Goal: Obtain resource: Download file/media

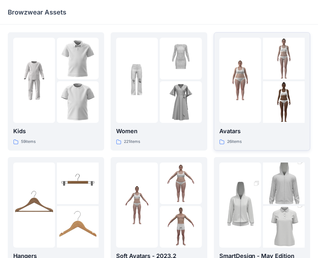
click at [231, 106] on div at bounding box center [240, 80] width 42 height 85
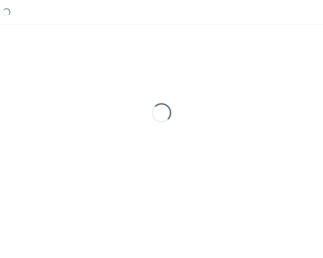
click at [231, 106] on div "Loading..." at bounding box center [162, 113] width 308 height 162
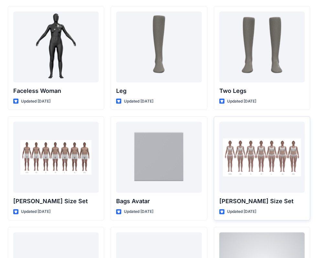
scroll to position [576, 0]
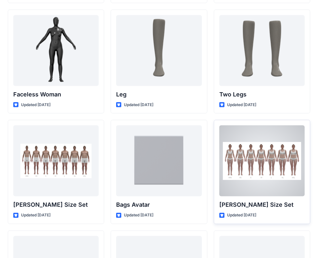
click at [252, 172] on div at bounding box center [261, 161] width 85 height 71
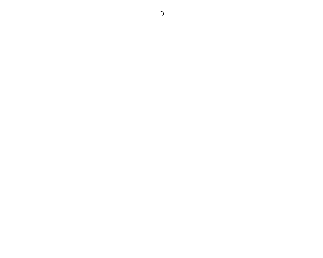
click at [252, 172] on div at bounding box center [161, 129] width 323 height 258
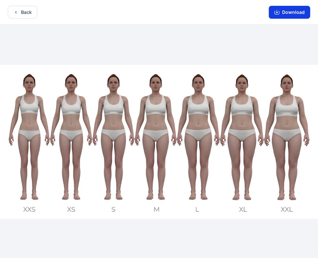
click at [283, 15] on button "Download" at bounding box center [288, 12] width 41 height 13
click at [28, 18] on button "Back" at bounding box center [22, 12] width 29 height 13
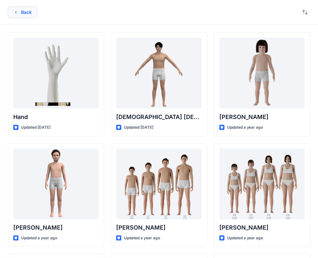
click at [27, 15] on button "Back" at bounding box center [22, 12] width 29 height 12
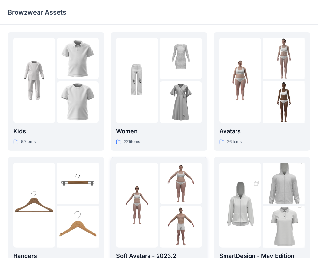
scroll to position [160, 0]
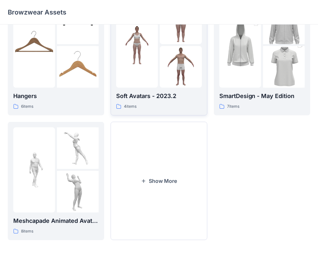
click at [152, 84] on div at bounding box center [137, 45] width 42 height 85
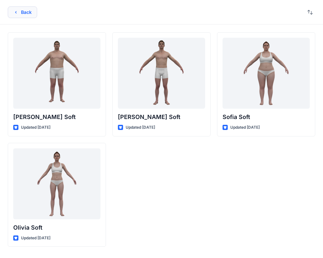
click at [27, 14] on button "Back" at bounding box center [22, 12] width 29 height 12
